Goal: Answer question/provide support: Share knowledge or assist other users

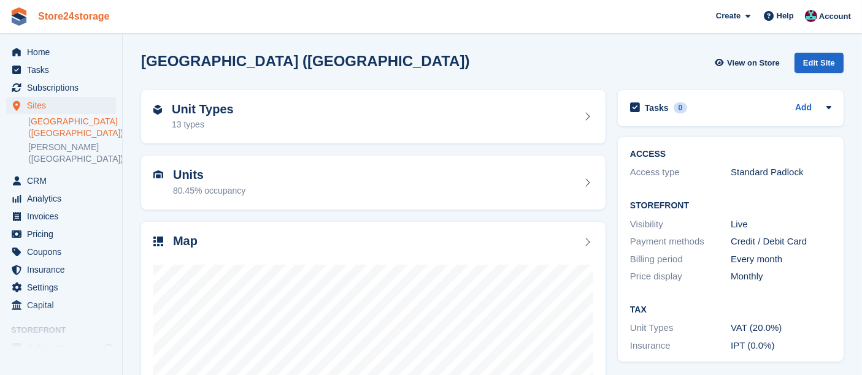
click at [64, 18] on link "Store24storage" at bounding box center [74, 16] width 82 height 20
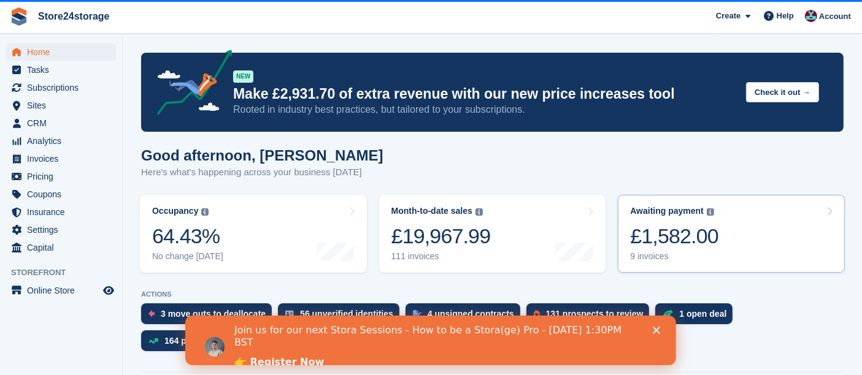
click at [689, 247] on div "£1,582.00" at bounding box center [674, 236] width 88 height 25
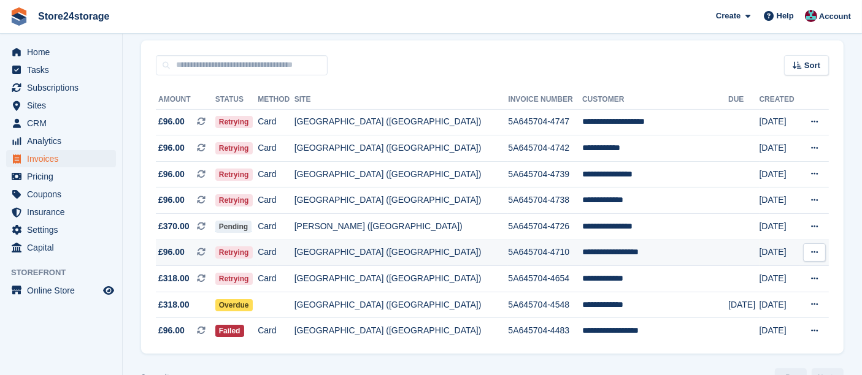
scroll to position [126, 0]
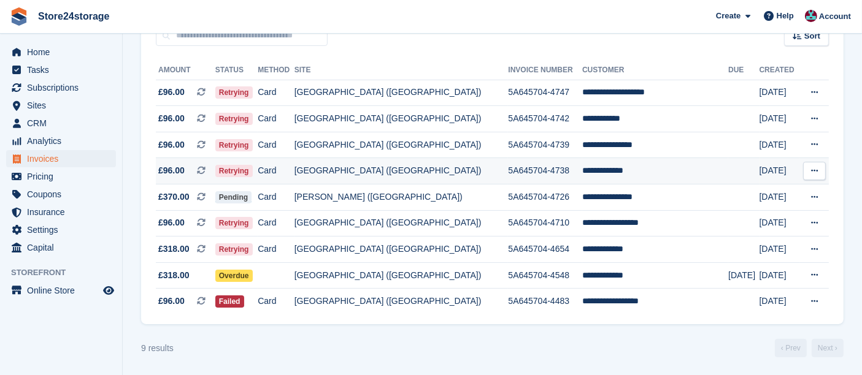
click at [811, 172] on icon at bounding box center [814, 171] width 7 height 8
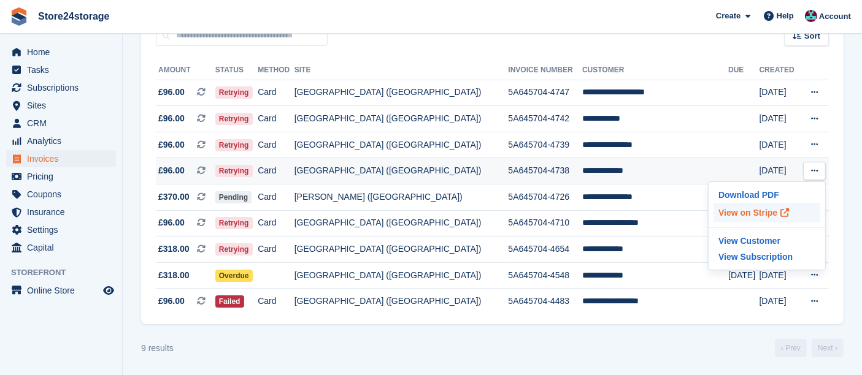
click at [738, 218] on p "View on Stripe" at bounding box center [766, 213] width 107 height 20
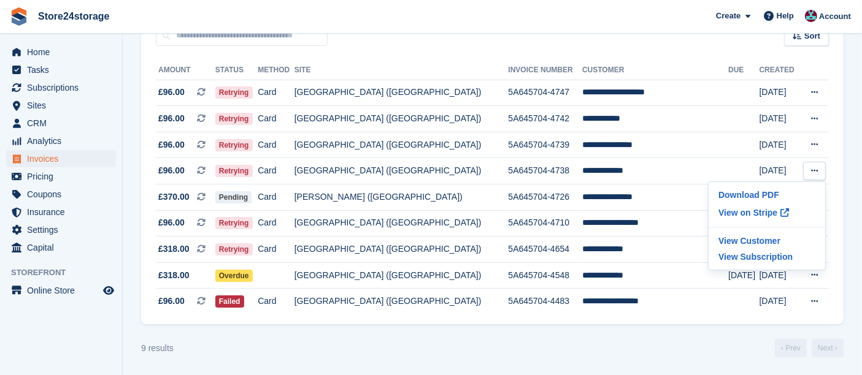
click at [543, 337] on turbo-frame "Invoices A complete list of invoices for all payments Export Export Invoices Ex…" at bounding box center [492, 142] width 702 height 430
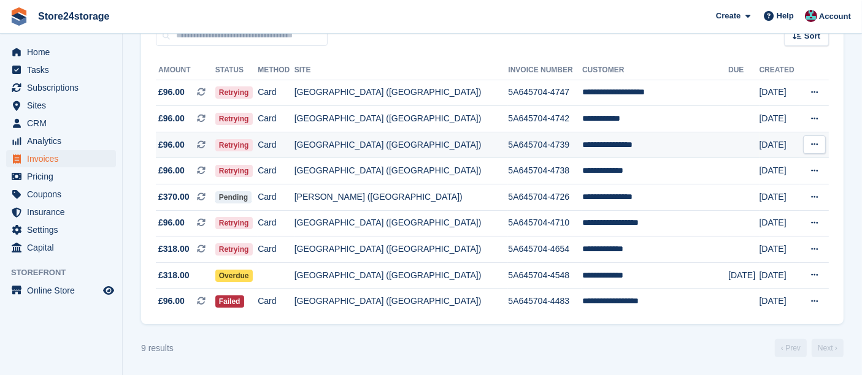
click at [818, 144] on button at bounding box center [814, 145] width 23 height 18
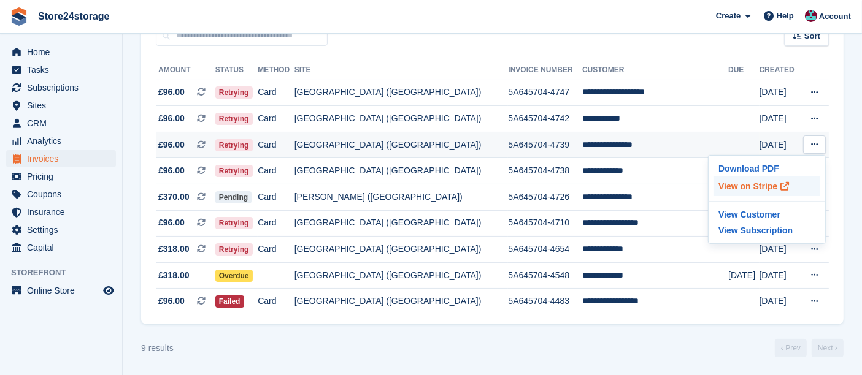
click at [746, 189] on p "View on Stripe" at bounding box center [766, 187] width 107 height 20
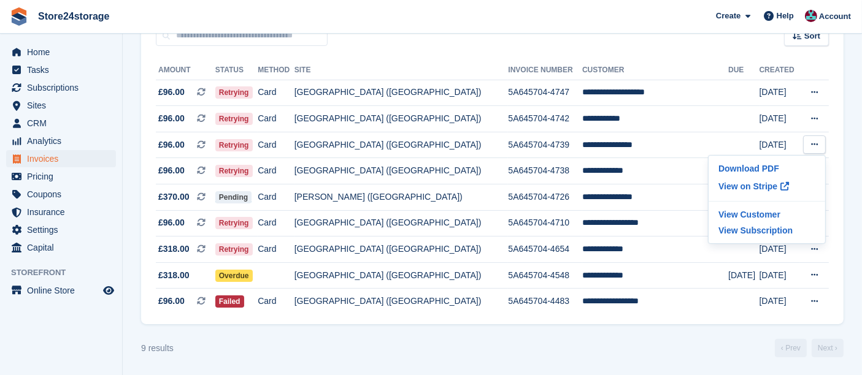
click at [613, 51] on div "**********" at bounding box center [492, 185] width 702 height 279
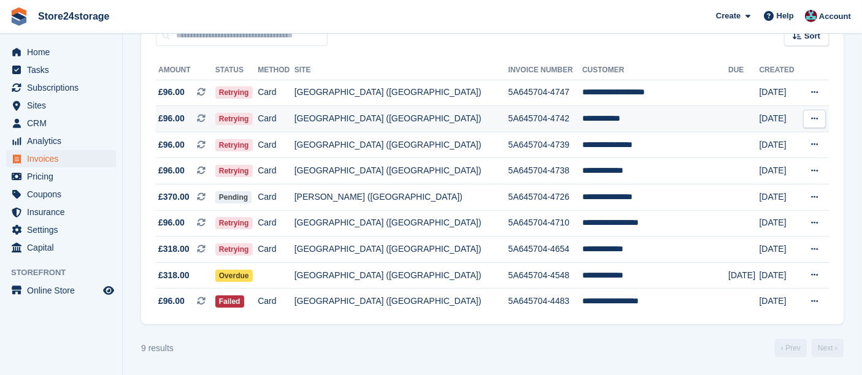
click at [817, 120] on icon at bounding box center [814, 119] width 7 height 8
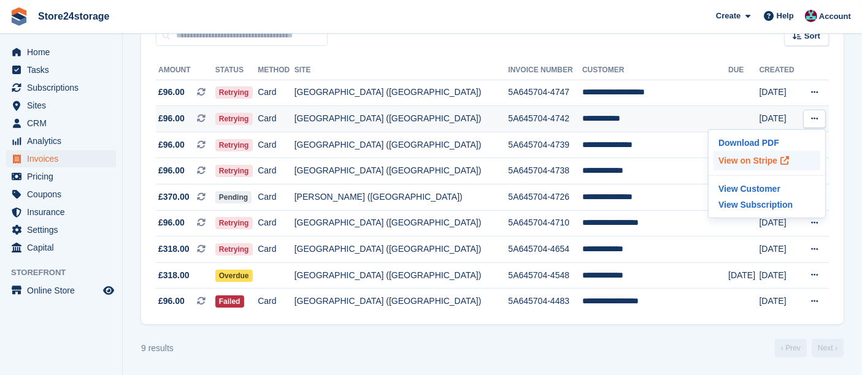
click at [769, 161] on p "View on Stripe" at bounding box center [766, 161] width 107 height 20
click at [697, 51] on div "**********" at bounding box center [492, 185] width 702 height 279
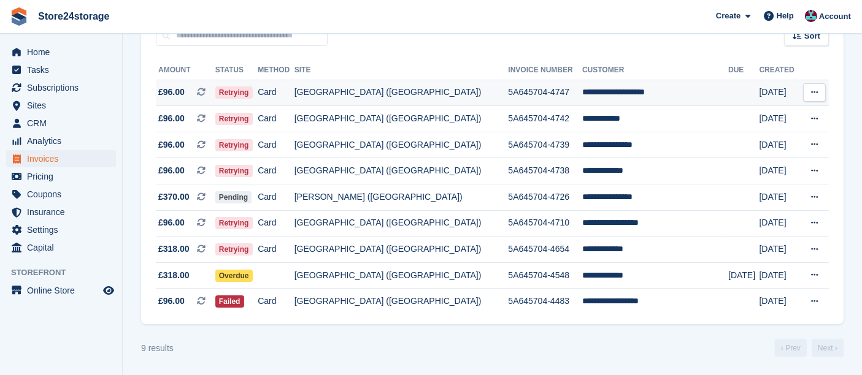
click at [823, 93] on button at bounding box center [814, 92] width 23 height 18
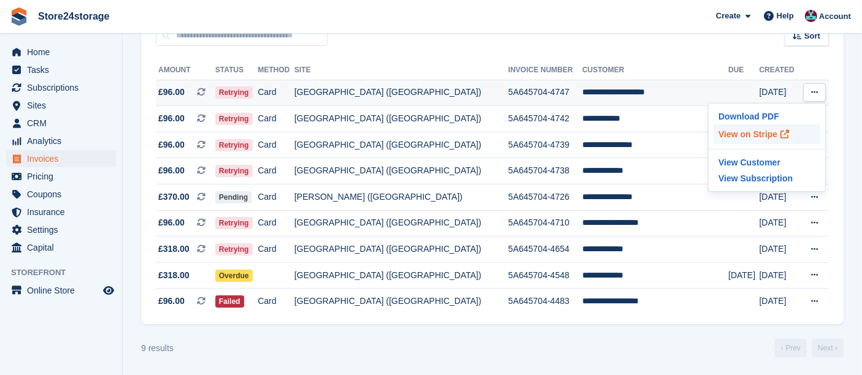
click at [767, 134] on p "View on Stripe" at bounding box center [766, 134] width 107 height 20
click at [643, 337] on turbo-frame "Invoices A complete list of invoices for all payments Export Export Invoices Ex…" at bounding box center [492, 142] width 702 height 430
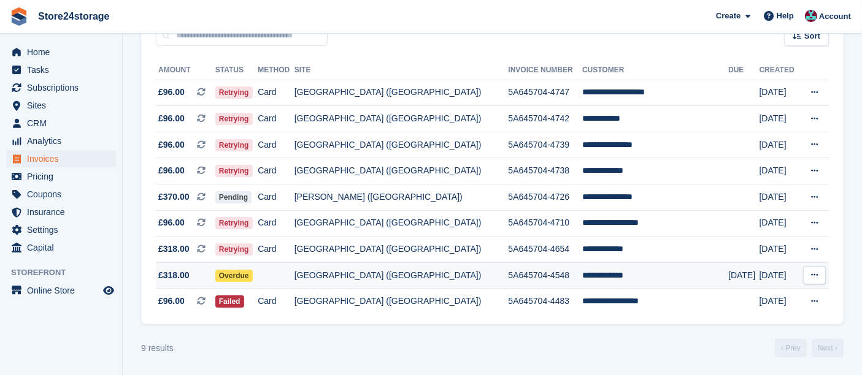
click at [659, 274] on td "**********" at bounding box center [655, 275] width 146 height 26
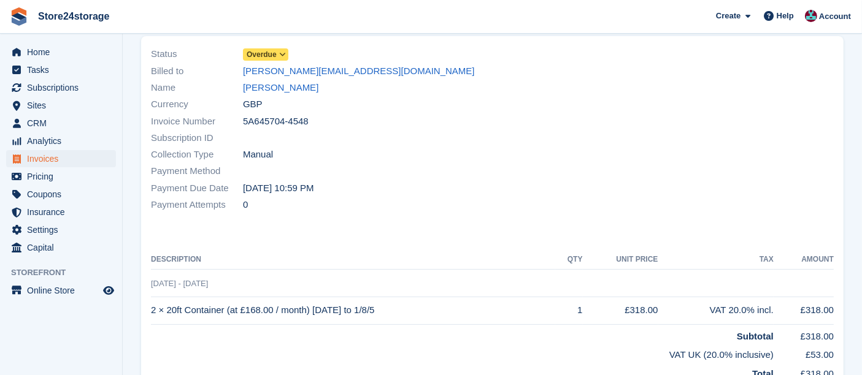
scroll to position [3, 0]
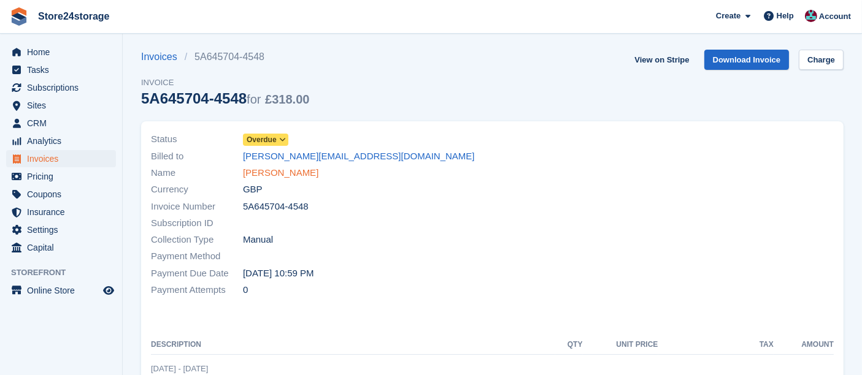
click at [278, 168] on link "[PERSON_NAME]" at bounding box center [280, 173] width 75 height 14
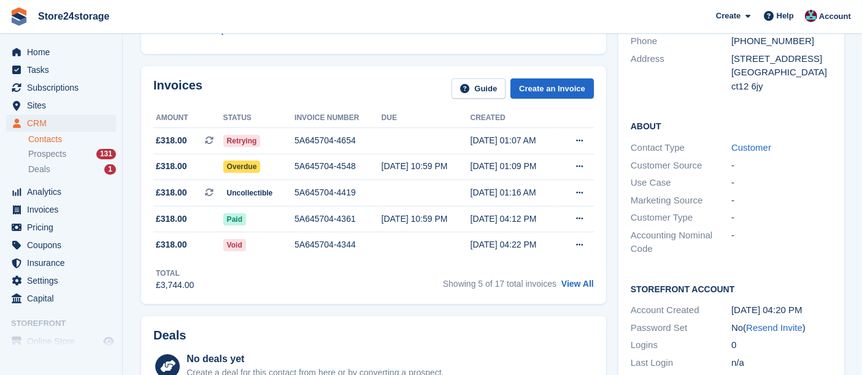
scroll to position [68, 0]
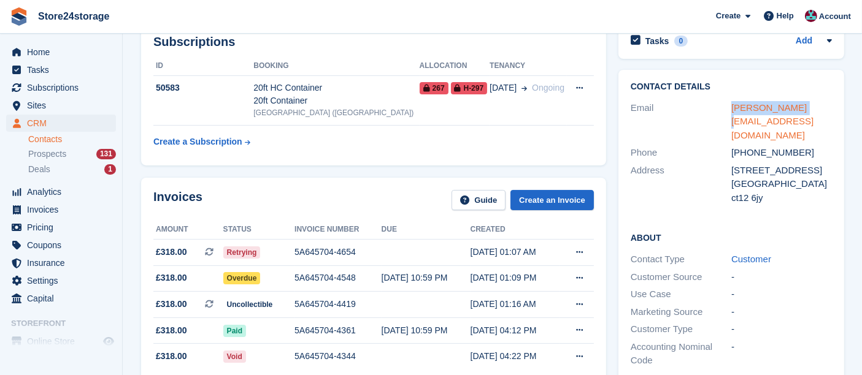
drag, startPoint x: 799, startPoint y: 110, endPoint x: 730, endPoint y: 110, distance: 68.7
click at [731, 110] on div "bruce@tn25.net" at bounding box center [781, 122] width 101 height 42
copy link "bruce@tn25.net"
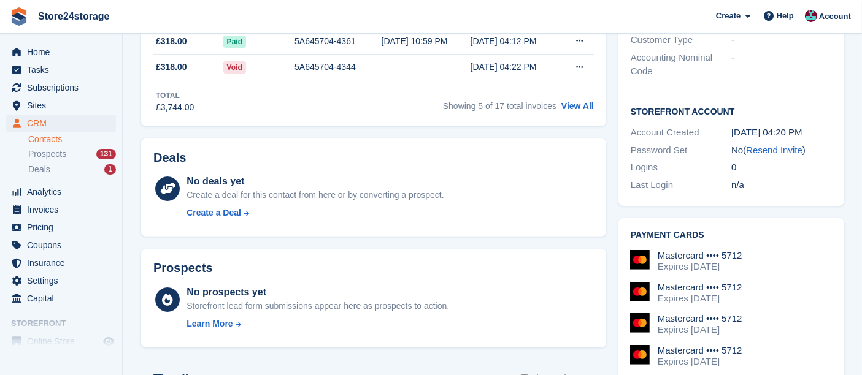
scroll to position [204, 0]
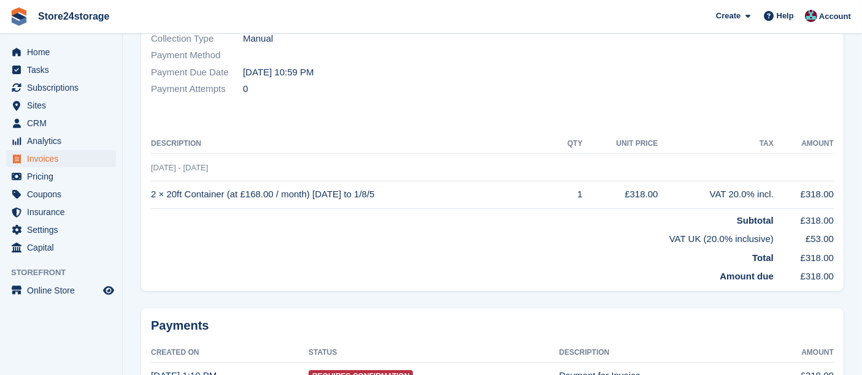
scroll to position [3, 0]
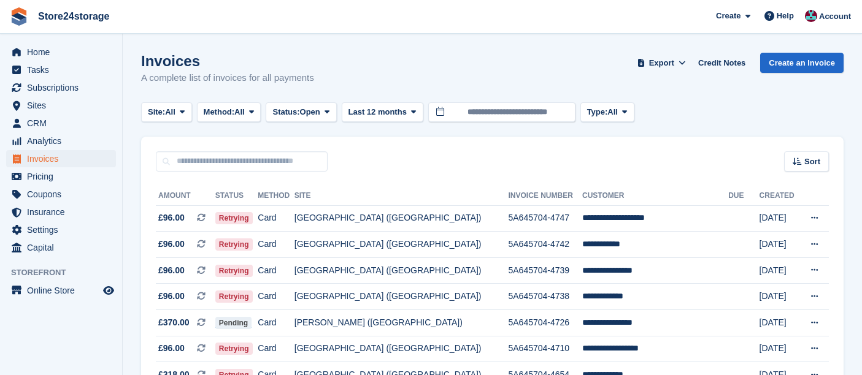
scroll to position [126, 0]
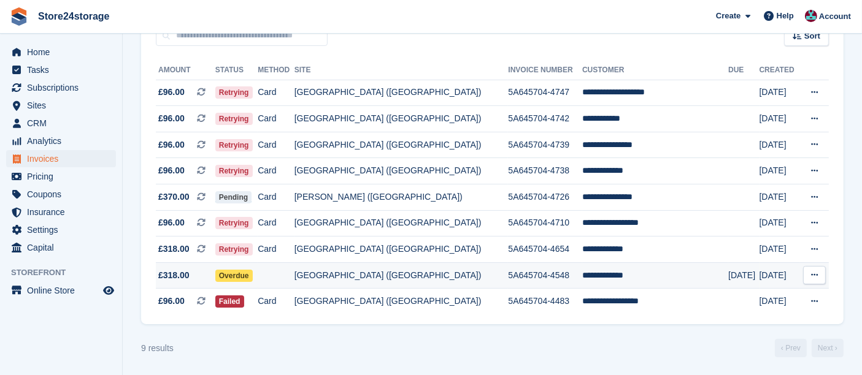
click at [637, 271] on td "**********" at bounding box center [655, 275] width 146 height 26
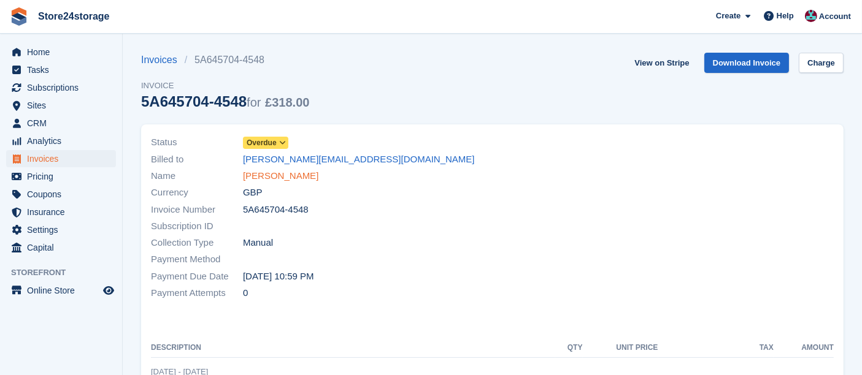
click at [278, 170] on link "[PERSON_NAME]" at bounding box center [280, 176] width 75 height 14
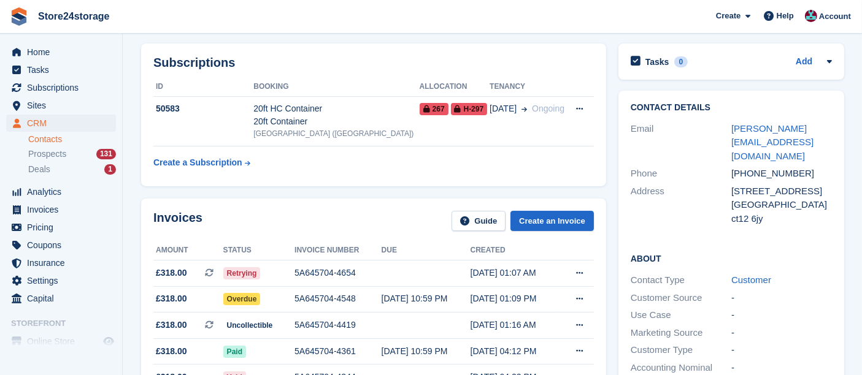
scroll to position [68, 0]
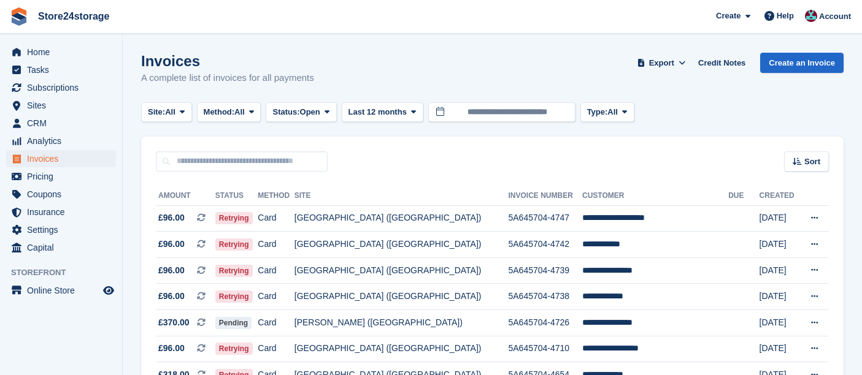
scroll to position [126, 0]
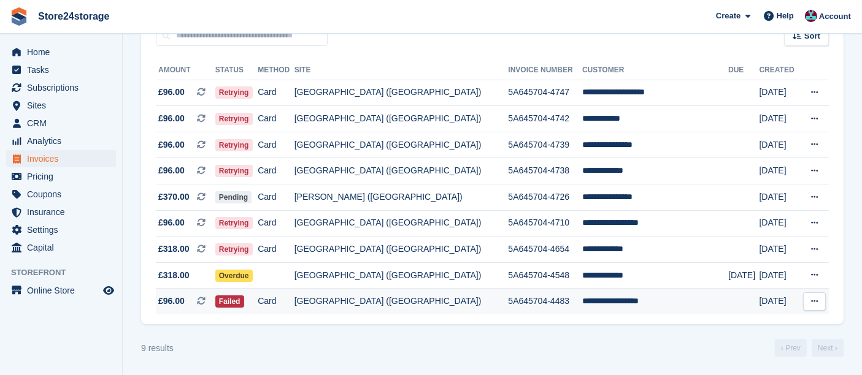
click at [630, 302] on td "**********" at bounding box center [655, 302] width 146 height 26
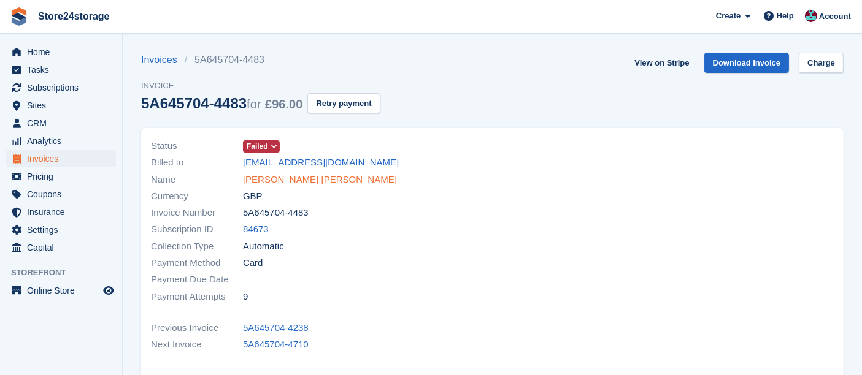
click at [299, 179] on link "david james carter" at bounding box center [320, 180] width 154 height 14
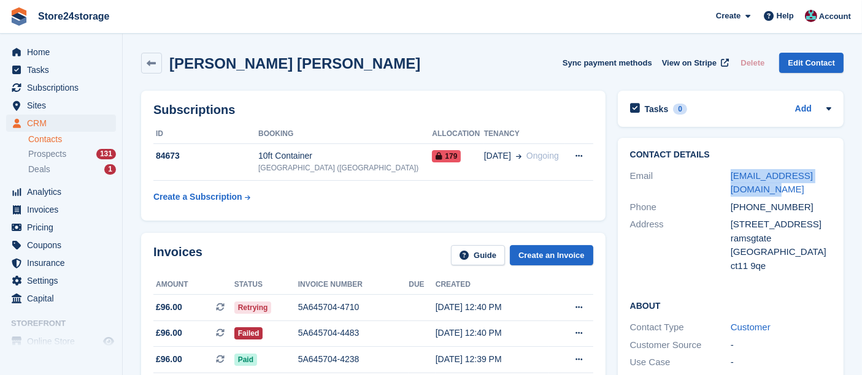
drag, startPoint x: 746, startPoint y: 191, endPoint x: 731, endPoint y: 182, distance: 18.2
click at [731, 182] on div "esj.removals@outlook.com" at bounding box center [780, 183] width 101 height 28
copy link "esj.removals@outlook.com"
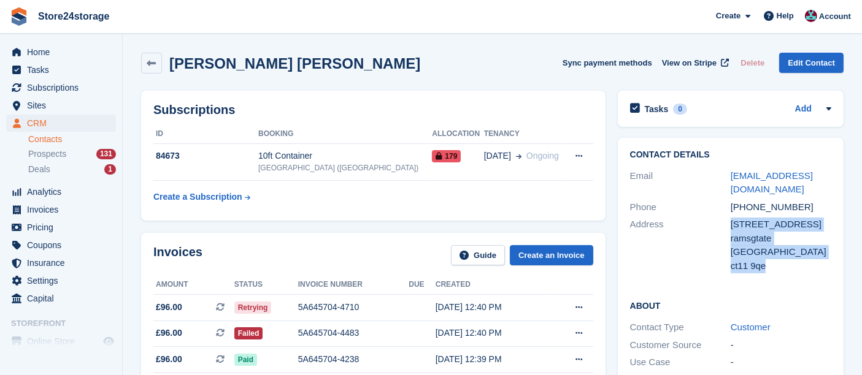
drag, startPoint x: 770, startPoint y: 278, endPoint x: 728, endPoint y: 230, distance: 63.9
click at [728, 230] on div "Address 78 garden flat southeastern road ramsgtate United Kingdom ct11 9qe" at bounding box center [730, 245] width 201 height 59
copy div "78 garden flat southeastern road ramsgtate United Kingdom ct11 9qe"
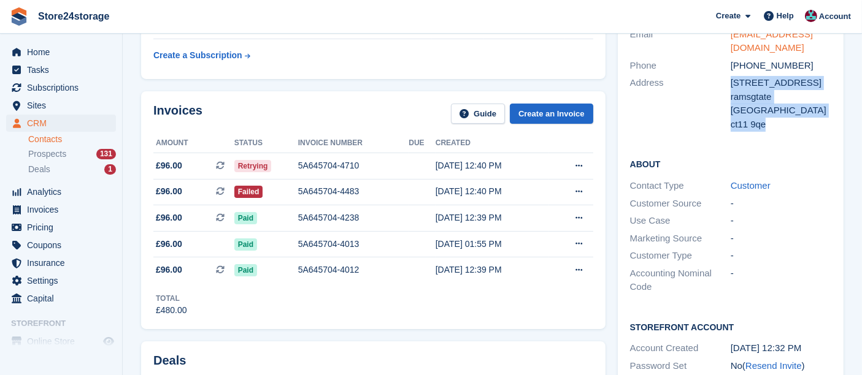
scroll to position [68, 0]
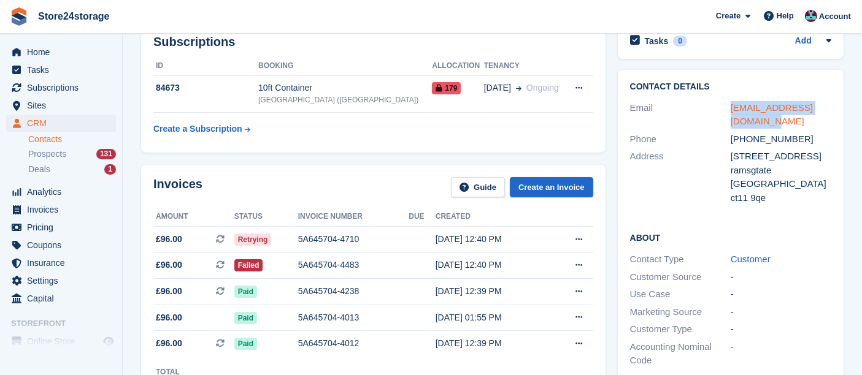
drag, startPoint x: 750, startPoint y: 120, endPoint x: 732, endPoint y: 113, distance: 19.8
click at [732, 113] on div "esj.removals@outlook.com" at bounding box center [780, 115] width 101 height 28
copy link "esj.removals@outlook.com"
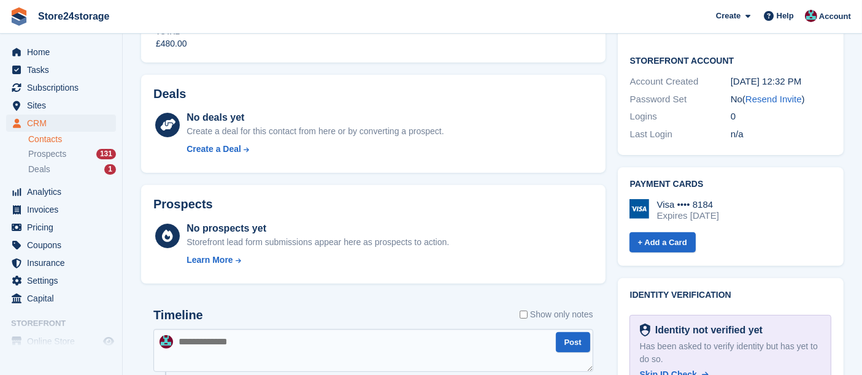
scroll to position [613, 0]
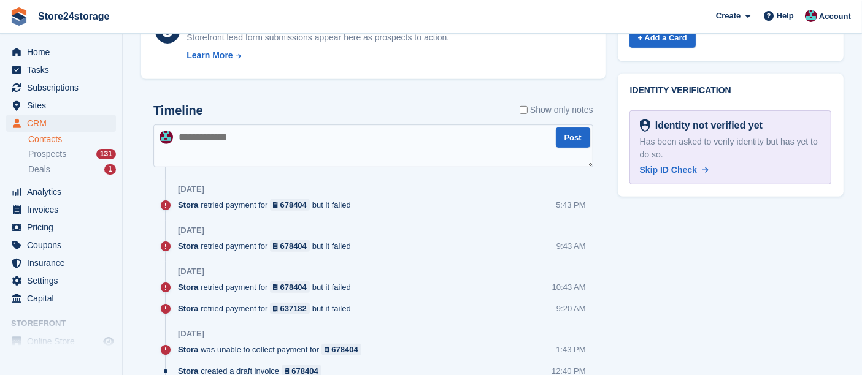
click at [365, 136] on textarea at bounding box center [373, 145] width 440 height 43
type textarea "**********"
click at [567, 136] on button "Post" at bounding box center [573, 138] width 34 height 20
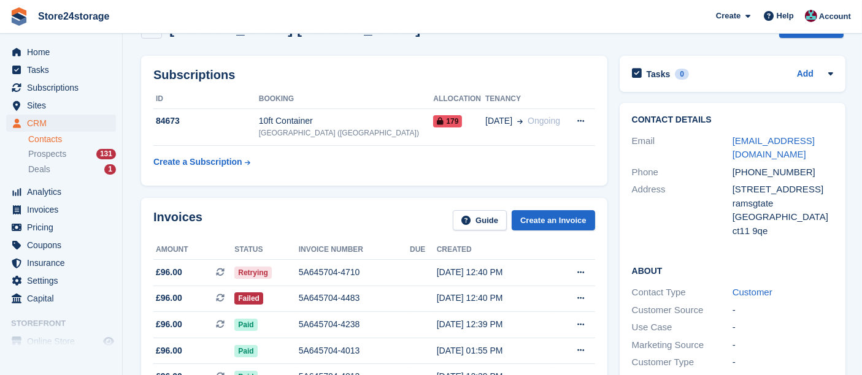
scroll to position [0, 0]
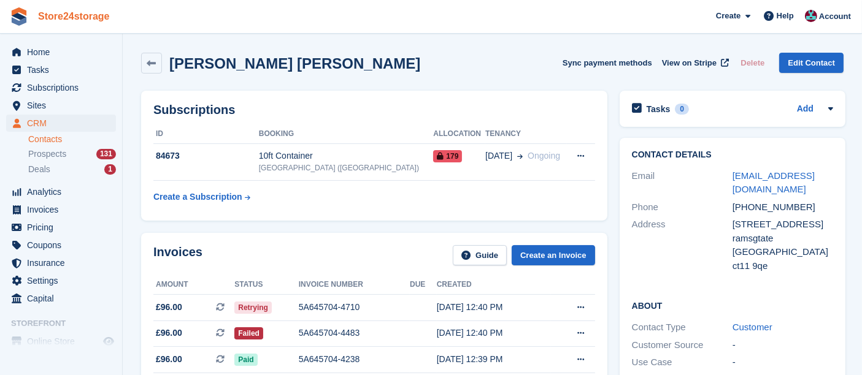
click at [88, 23] on link "Store24storage" at bounding box center [74, 16] width 82 height 20
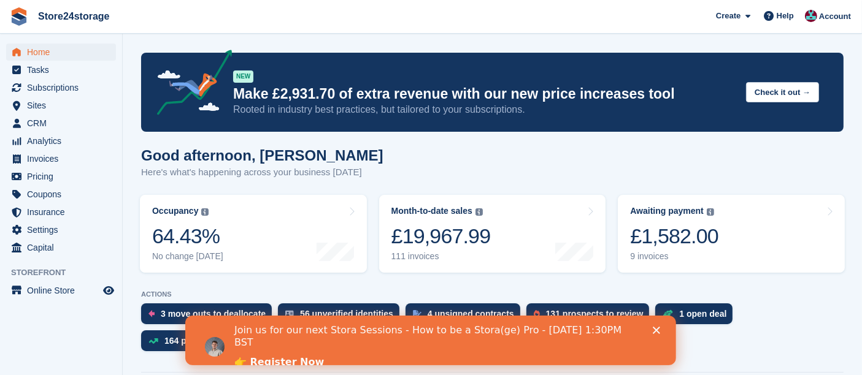
click at [657, 329] on polygon "Close" at bounding box center [655, 329] width 7 height 7
